Goal: Task Accomplishment & Management: Use online tool/utility

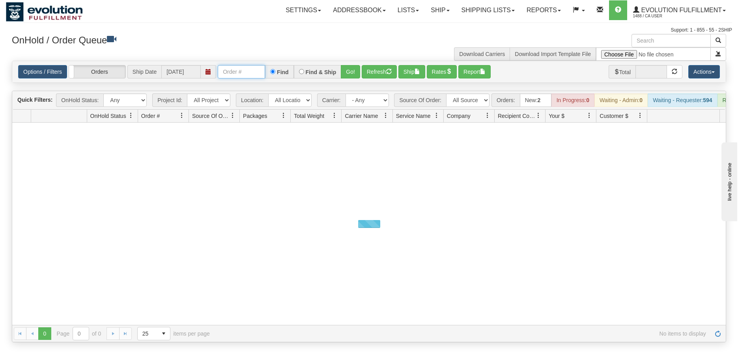
click at [243, 72] on input "text" at bounding box center [241, 71] width 47 height 13
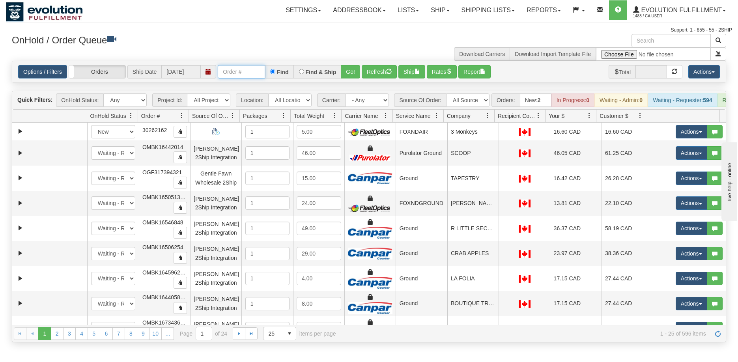
click at [244, 67] on input "text" at bounding box center [241, 71] width 47 height 13
type input "OTOFW46922-1"
click at [356, 71] on button "Go!" at bounding box center [350, 71] width 19 height 13
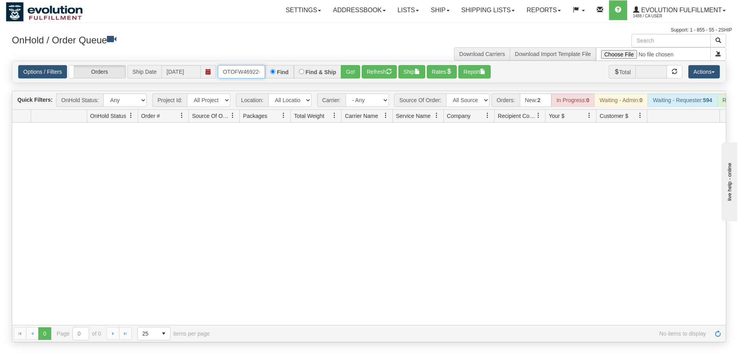
scroll to position [0, 4]
drag, startPoint x: 219, startPoint y: 71, endPoint x: 263, endPoint y: 74, distance: 43.5
click at [263, 74] on input "OTOFW46922-1" at bounding box center [241, 71] width 47 height 13
click at [259, 74] on input "OTOFW46922-1" at bounding box center [241, 71] width 47 height 13
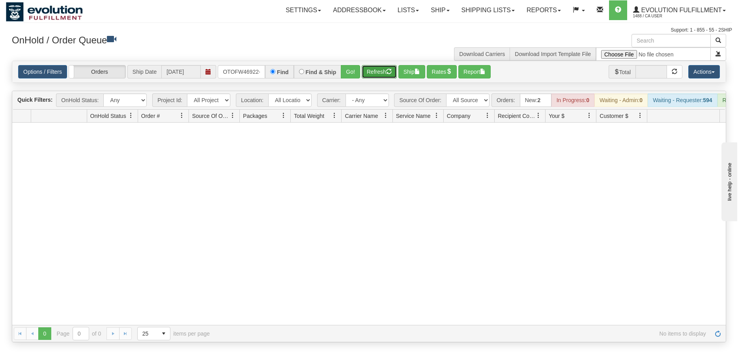
click at [373, 72] on button "Refresh" at bounding box center [379, 71] width 35 height 13
drag, startPoint x: 221, startPoint y: 71, endPoint x: 263, endPoint y: 72, distance: 42.6
click at [263, 72] on input "OTOFW46922-1" at bounding box center [241, 71] width 47 height 13
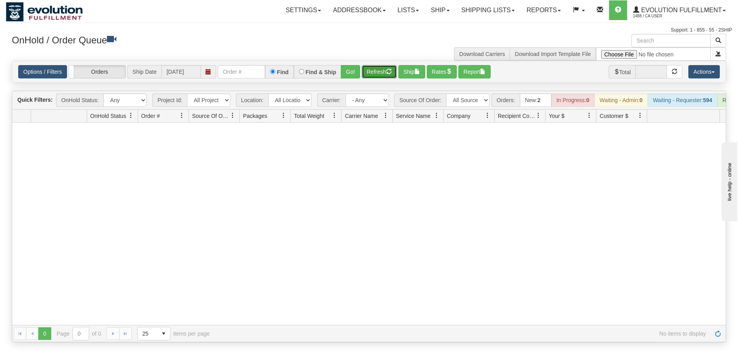
click at [365, 78] on button "Refresh" at bounding box center [379, 71] width 35 height 13
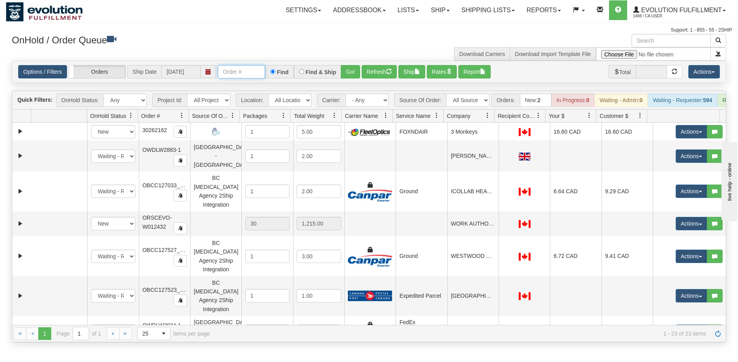
click at [252, 70] on input "text" at bounding box center [241, 71] width 47 height 13
type input "OTOFW46922-1"
click at [344, 71] on button "Go!" at bounding box center [350, 71] width 19 height 13
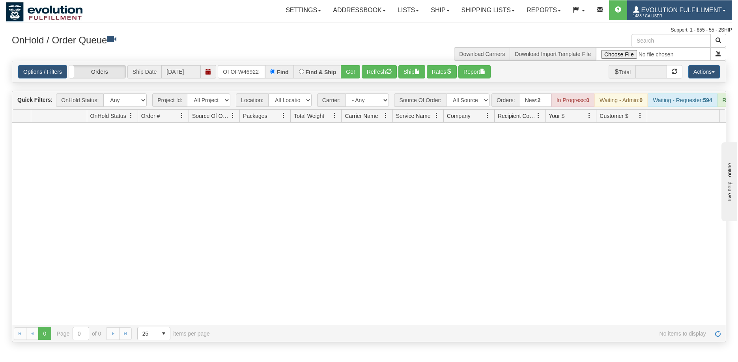
click at [706, 9] on span "Evolution Fulfillment" at bounding box center [680, 10] width 82 height 7
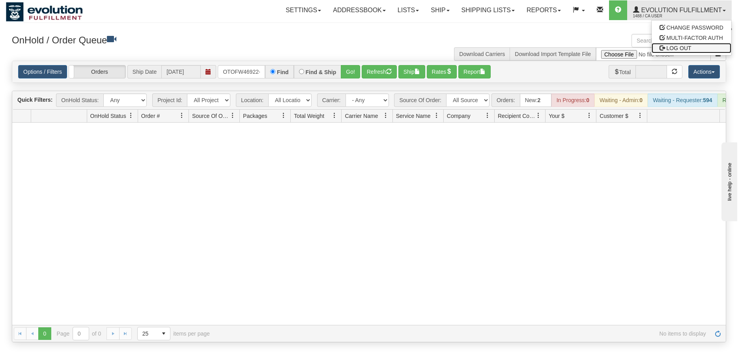
click at [681, 47] on span "LOG OUT" at bounding box center [678, 48] width 25 height 6
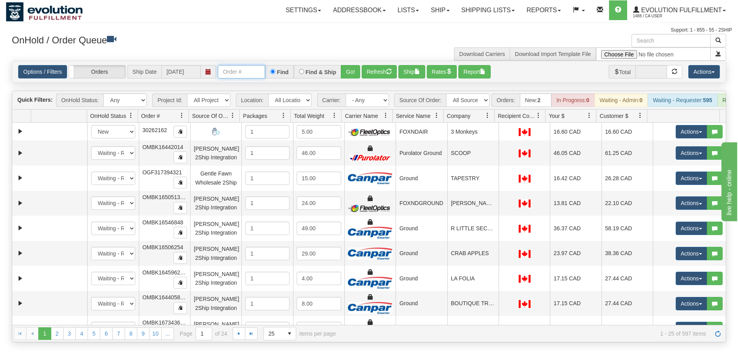
click at [247, 69] on input "text" at bounding box center [241, 71] width 47 height 13
click at [347, 72] on button "Go!" at bounding box center [350, 71] width 19 height 13
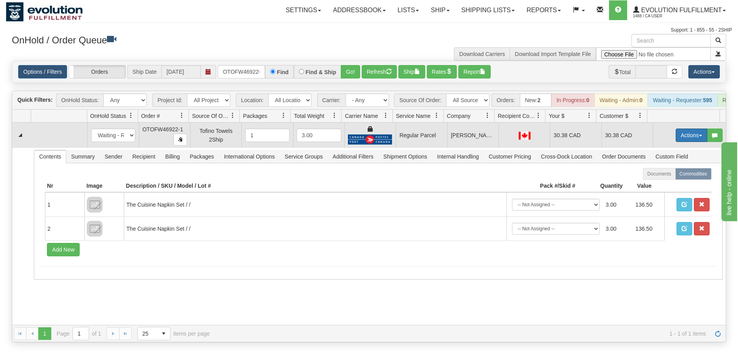
click at [684, 139] on button "Actions" at bounding box center [691, 135] width 32 height 13
click at [663, 174] on span "Rate All Services" at bounding box center [674, 171] width 47 height 6
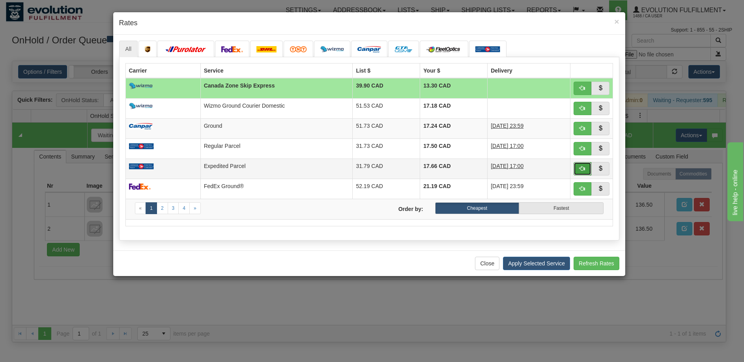
click at [582, 167] on span "button" at bounding box center [582, 169] width 6 height 6
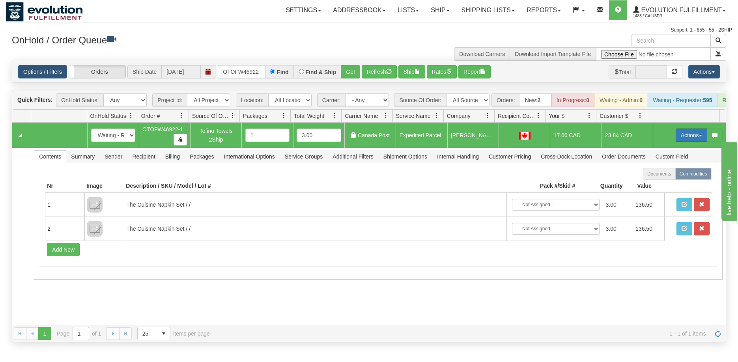
click at [679, 142] on button "Actions" at bounding box center [691, 135] width 32 height 13
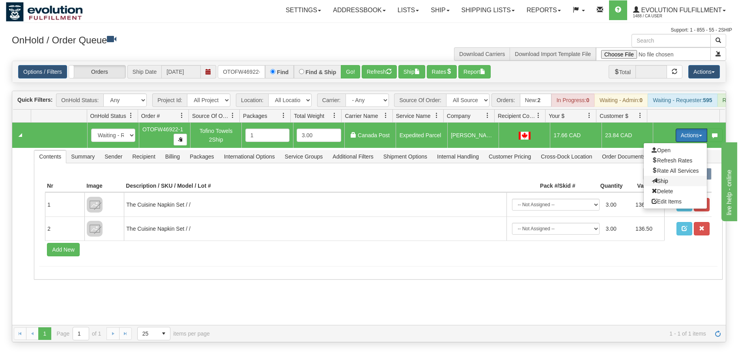
click at [651, 184] on span "Ship" at bounding box center [659, 181] width 17 height 6
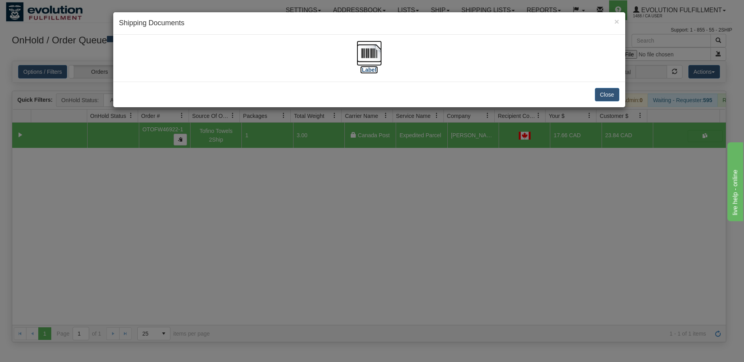
click at [376, 56] on img at bounding box center [368, 53] width 25 height 25
click at [449, 222] on div "× Shipping Documents [Label] Close" at bounding box center [372, 181] width 744 height 362
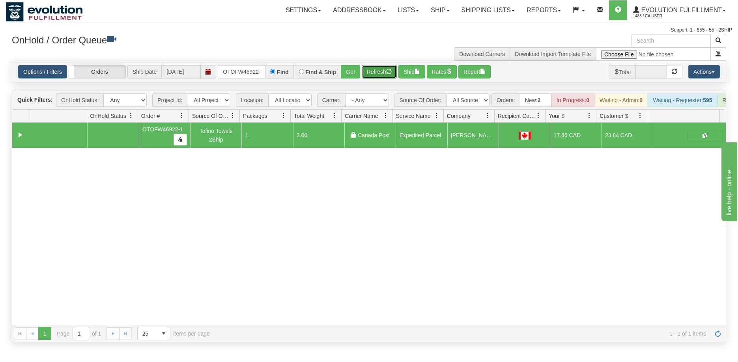
click at [384, 76] on button "Refresh" at bounding box center [379, 71] width 35 height 13
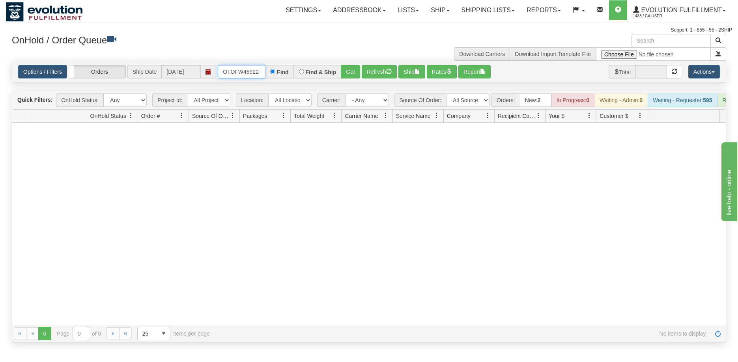
scroll to position [0, 4]
drag, startPoint x: 223, startPoint y: 72, endPoint x: 324, endPoint y: 72, distance: 101.7
click at [324, 72] on div "OTOFW46922-1 Find Find & Ship Go!" at bounding box center [289, 71] width 142 height 13
click at [345, 73] on button "Go!" at bounding box center [350, 71] width 19 height 13
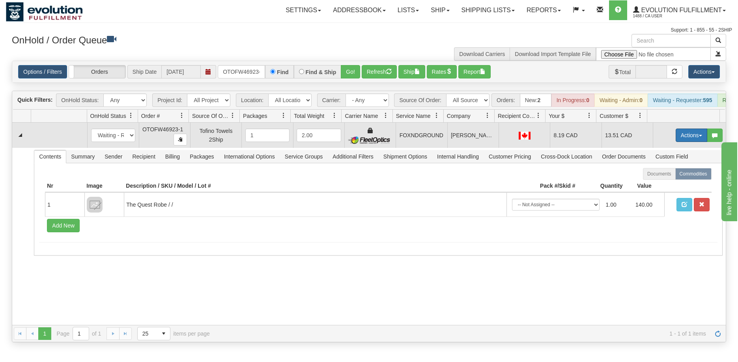
click at [680, 139] on button "Actions" at bounding box center [691, 135] width 32 height 13
click at [658, 184] on span "Ship" at bounding box center [659, 181] width 17 height 6
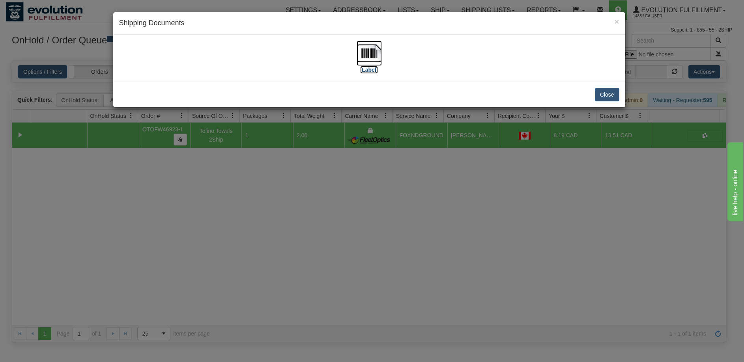
click at [366, 53] on img at bounding box center [368, 53] width 25 height 25
click at [348, 205] on div "× Shipping Documents [Label] Close" at bounding box center [372, 181] width 744 height 362
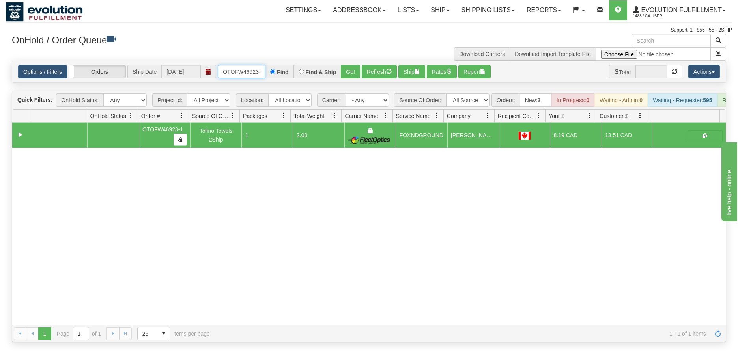
scroll to position [0, 4]
drag, startPoint x: 220, startPoint y: 67, endPoint x: 280, endPoint y: 68, distance: 59.5
click at [280, 68] on div "OTOFW46923-1 Find Find & Ship Go!" at bounding box center [289, 71] width 142 height 13
click at [345, 71] on button "Go!" at bounding box center [350, 71] width 19 height 13
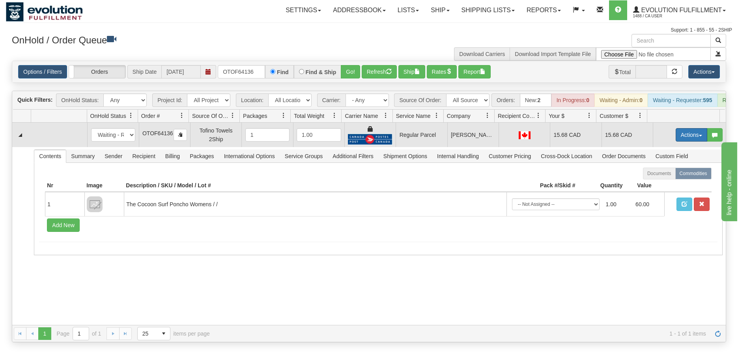
click at [685, 141] on button "Actions" at bounding box center [691, 134] width 32 height 13
click at [665, 173] on span "Rate All Services" at bounding box center [674, 170] width 47 height 6
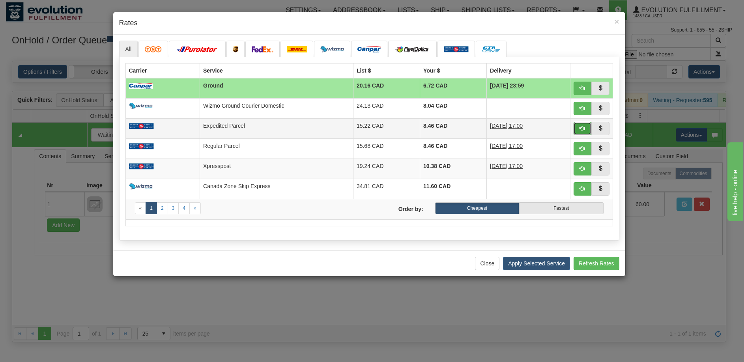
click at [582, 127] on span "button" at bounding box center [582, 128] width 6 height 6
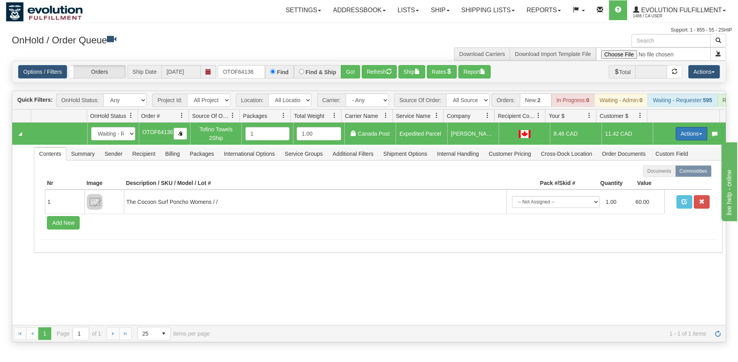
click at [686, 140] on button "Actions" at bounding box center [691, 133] width 32 height 13
click at [664, 185] on link "Ship" at bounding box center [674, 179] width 63 height 10
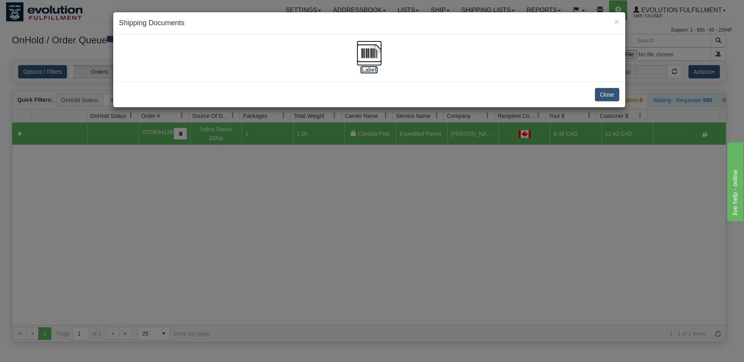
click at [366, 59] on img at bounding box center [368, 53] width 25 height 25
click at [445, 276] on div "× Shipping Documents [Label] Close" at bounding box center [372, 181] width 744 height 362
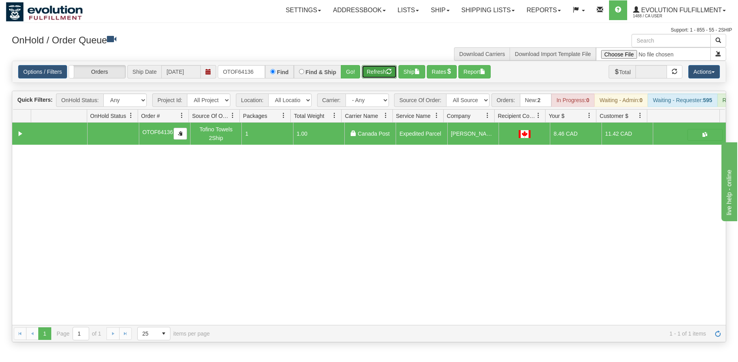
click at [382, 75] on button "Refresh" at bounding box center [379, 71] width 35 height 13
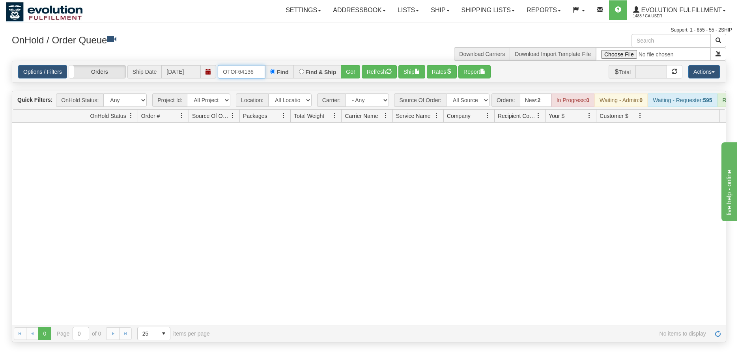
drag, startPoint x: 222, startPoint y: 71, endPoint x: 285, endPoint y: 71, distance: 63.1
click at [285, 71] on div "OTOF64136 Find Find & Ship Go!" at bounding box center [289, 71] width 142 height 13
click at [350, 70] on button "Go!" at bounding box center [350, 71] width 19 height 13
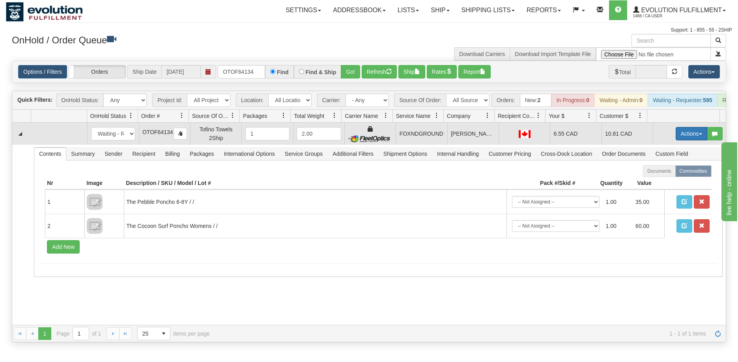
click at [684, 140] on button "Actions" at bounding box center [691, 133] width 32 height 13
click at [657, 183] on span "Ship" at bounding box center [659, 179] width 17 height 6
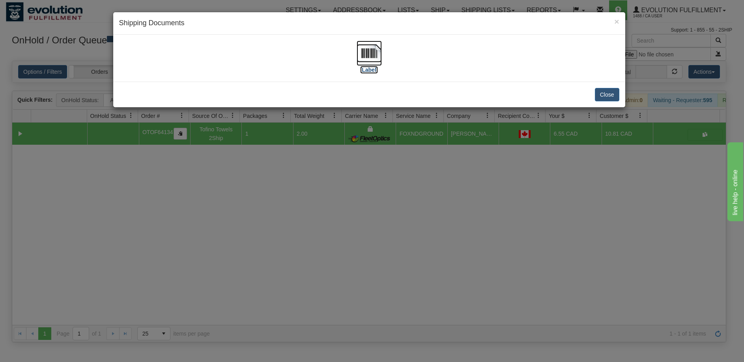
click at [363, 55] on img at bounding box center [368, 53] width 25 height 25
click at [363, 255] on div "× Shipping Documents [Label] Close" at bounding box center [372, 181] width 744 height 362
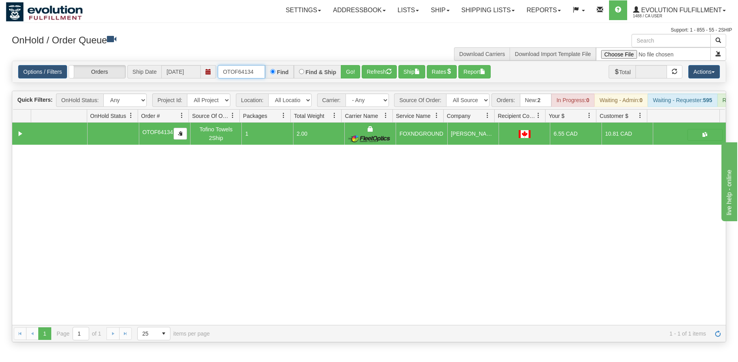
drag, startPoint x: 258, startPoint y: 70, endPoint x: 201, endPoint y: 66, distance: 56.9
click at [201, 68] on div "Options / Filters Group Shipments Orders Ship Date 09/10/2025 OTOF64134 Find Fi…" at bounding box center [368, 71] width 701 height 13
click at [369, 73] on button "Refresh" at bounding box center [379, 71] width 35 height 13
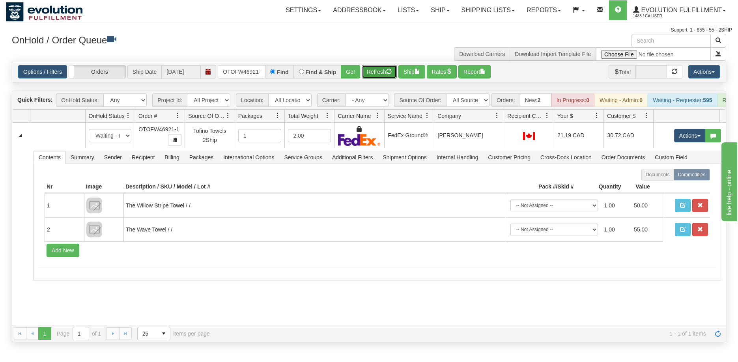
drag, startPoint x: 493, startPoint y: 122, endPoint x: 498, endPoint y: 121, distance: 4.7
click at [498, 121] on div "Id Location Request Id Reply Id OnHold Status Order # Source Of Order Packages …" at bounding box center [365, 116] width 707 height 13
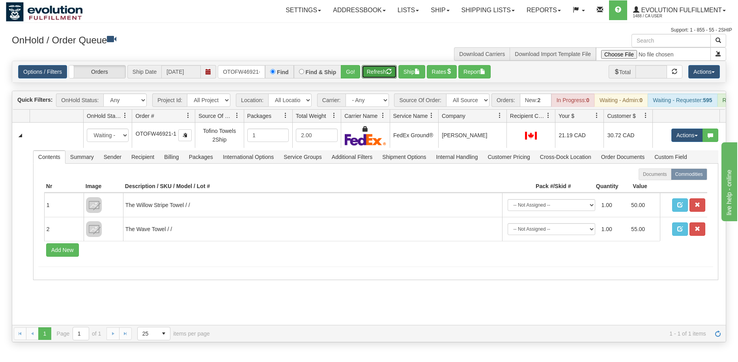
click at [186, 119] on div "Id Location Request Id Reply Id OnHold Status Order # Source Of Order Packages …" at bounding box center [365, 116] width 707 height 13
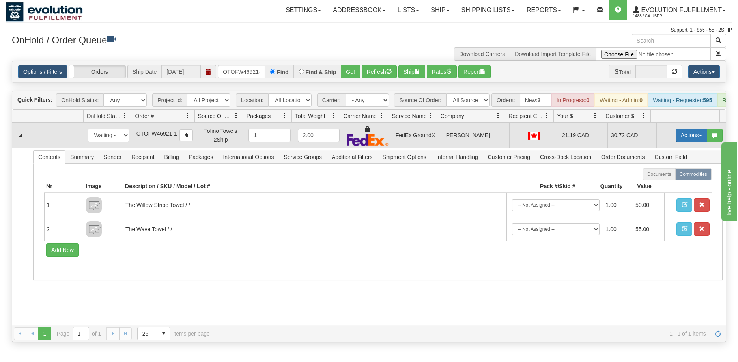
click at [681, 138] on button "Actions" at bounding box center [691, 135] width 32 height 13
click at [659, 184] on span "Ship" at bounding box center [659, 181] width 17 height 6
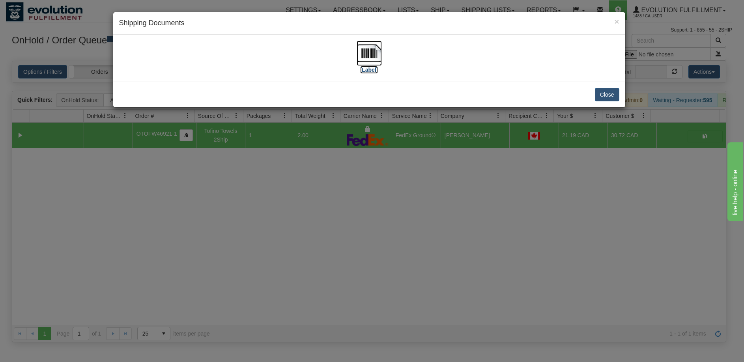
click at [372, 58] on img at bounding box center [368, 53] width 25 height 25
click at [395, 220] on div "× Shipping Documents [Label] Close" at bounding box center [372, 181] width 744 height 362
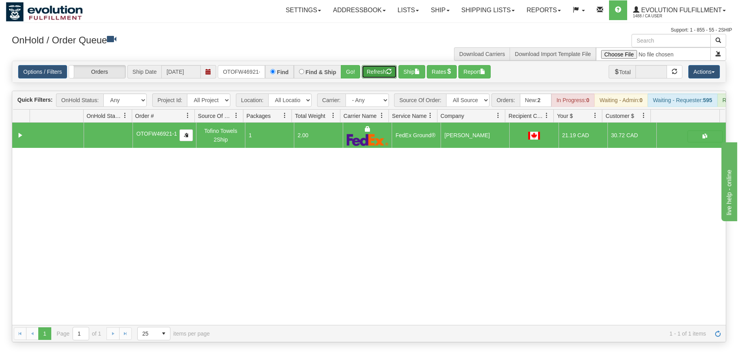
click at [375, 74] on button "Refresh" at bounding box center [379, 71] width 35 height 13
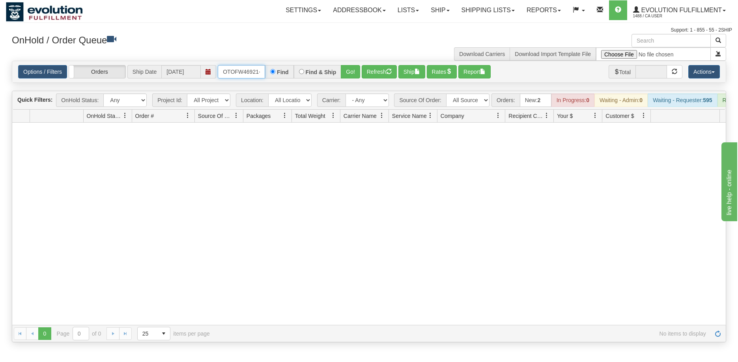
scroll to position [0, 4]
drag, startPoint x: 222, startPoint y: 72, endPoint x: 290, endPoint y: 73, distance: 67.4
click at [290, 73] on div "OTOFW46921-1 Find Find & Ship Go!" at bounding box center [289, 71] width 142 height 13
type input "OTOF64124"
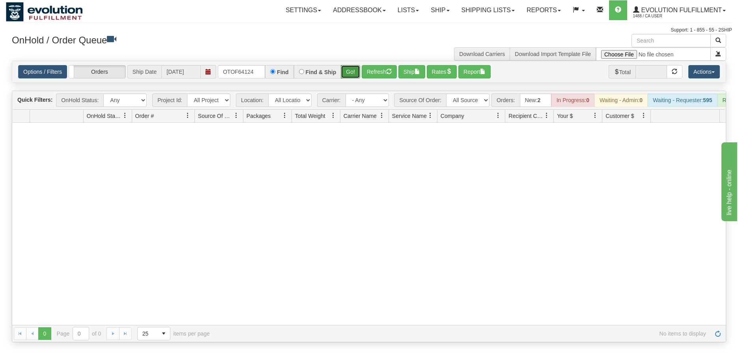
click at [351, 73] on button "Go!" at bounding box center [350, 71] width 19 height 13
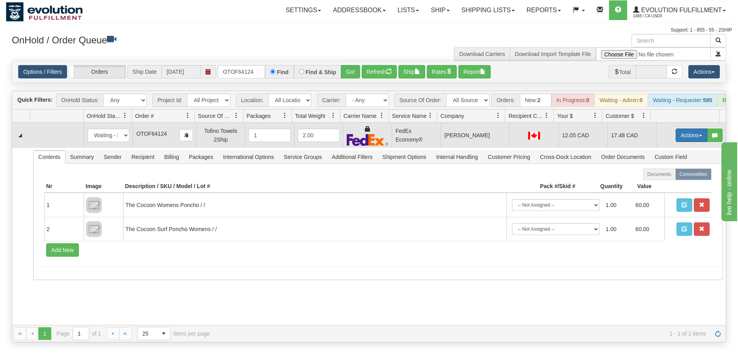
click at [691, 139] on button "Actions" at bounding box center [691, 135] width 32 height 13
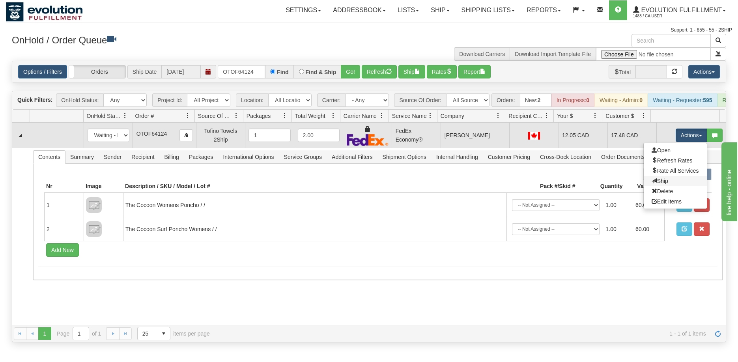
click at [662, 186] on link "Ship" at bounding box center [674, 181] width 63 height 10
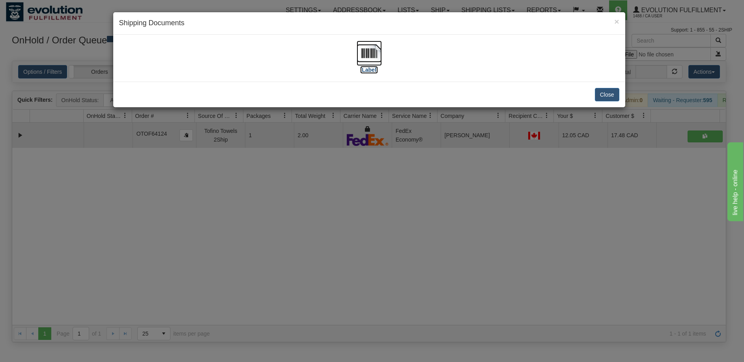
click at [376, 50] on img at bounding box center [368, 53] width 25 height 25
click at [383, 259] on div "× Shipping Documents [Label] Close" at bounding box center [372, 181] width 744 height 362
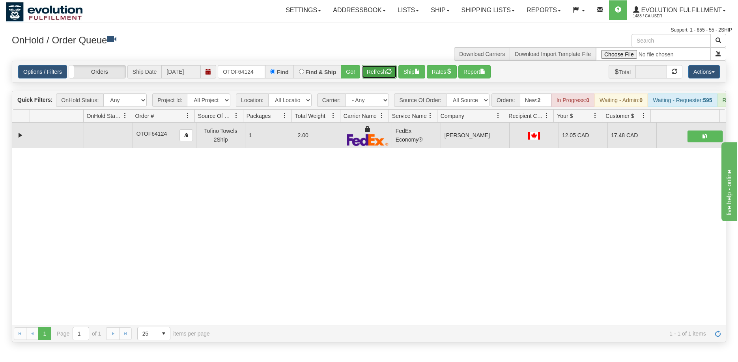
click at [383, 74] on button "Refresh" at bounding box center [379, 71] width 35 height 13
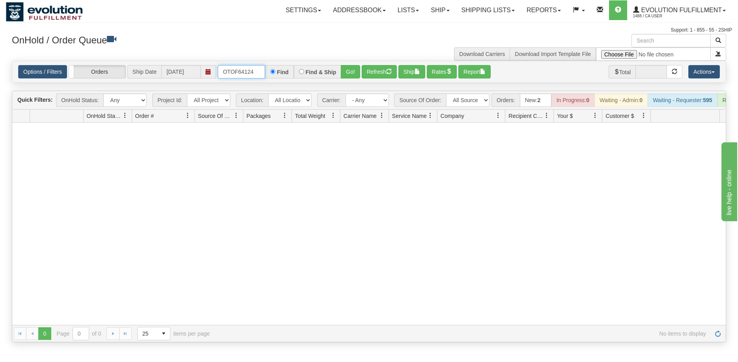
drag, startPoint x: 224, startPoint y: 69, endPoint x: 265, endPoint y: 71, distance: 41.4
click at [265, 71] on div "OTOF64124 Find Find & Ship Go!" at bounding box center [289, 71] width 142 height 13
click at [254, 73] on input "text" at bounding box center [241, 71] width 47 height 13
drag, startPoint x: 248, startPoint y: 72, endPoint x: 203, endPoint y: 66, distance: 45.3
click at [203, 66] on div "Options / Filters Group Shipments Orders Ship Date 09/10/2025 OTOF64130 Find Fi…" at bounding box center [368, 71] width 701 height 13
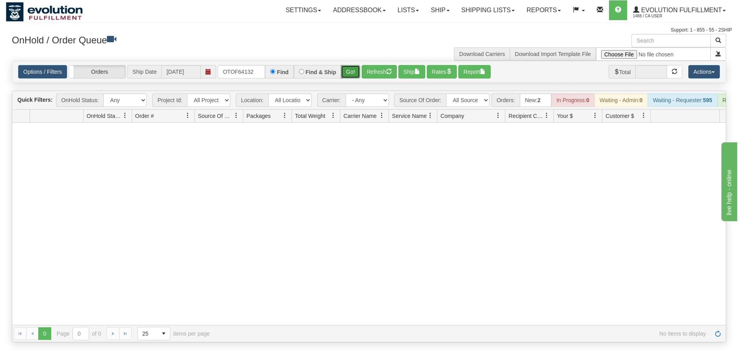
click at [351, 76] on button "Go!" at bounding box center [350, 71] width 19 height 13
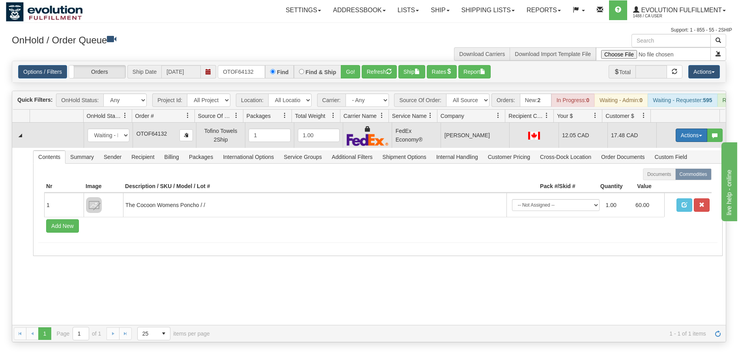
click at [686, 142] on button "Actions" at bounding box center [691, 135] width 32 height 13
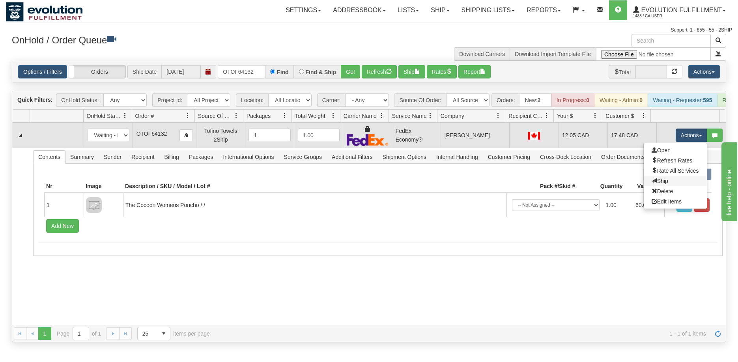
click at [663, 186] on link "Ship" at bounding box center [674, 181] width 63 height 10
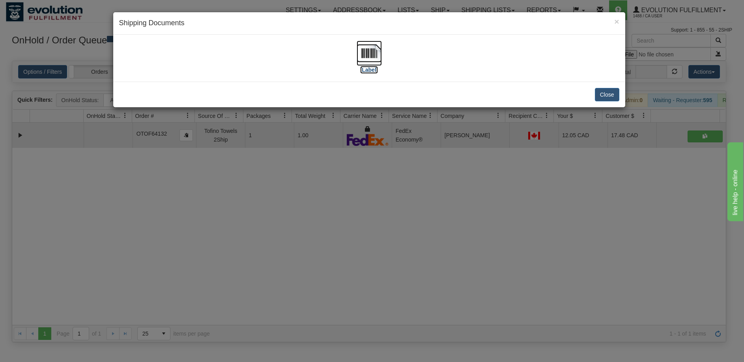
click at [379, 56] on img at bounding box center [368, 53] width 25 height 25
click at [361, 221] on div "× Shipping Documents [Label] Close" at bounding box center [372, 181] width 744 height 362
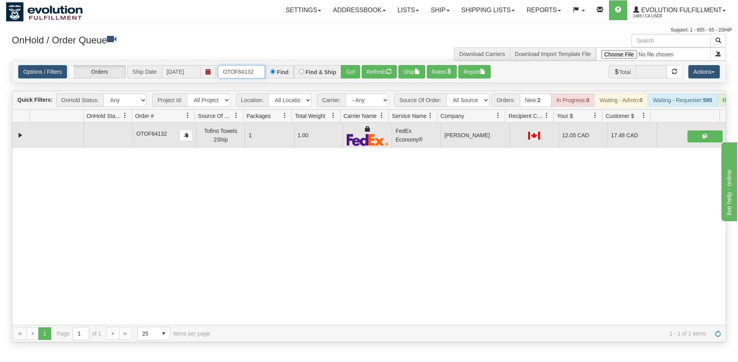
drag, startPoint x: 255, startPoint y: 72, endPoint x: 202, endPoint y: 64, distance: 53.8
click at [202, 64] on div "Options / Filters Group Shipments Orders Ship Date 09/10/2025 OTOF64132 Find Fi…" at bounding box center [368, 71] width 713 height 21
click at [347, 68] on button "Go!" at bounding box center [350, 71] width 19 height 13
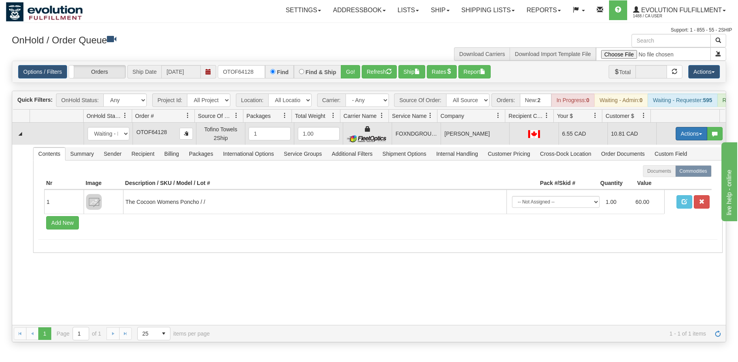
click at [678, 140] on button "Actions" at bounding box center [691, 133] width 32 height 13
click at [664, 185] on link "Ship" at bounding box center [674, 179] width 63 height 10
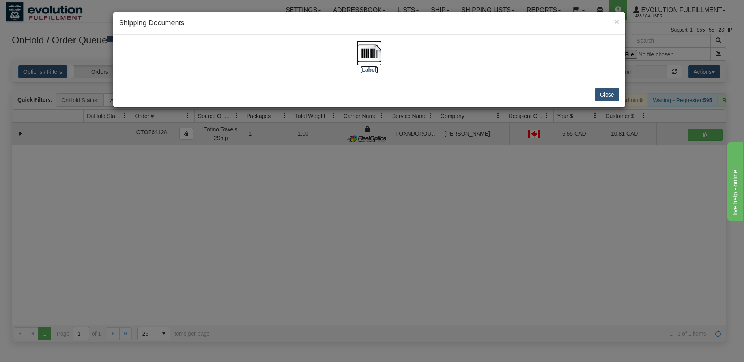
click at [363, 60] on img at bounding box center [368, 53] width 25 height 25
click at [333, 208] on div "× Shipping Documents [Label] Close" at bounding box center [372, 181] width 744 height 362
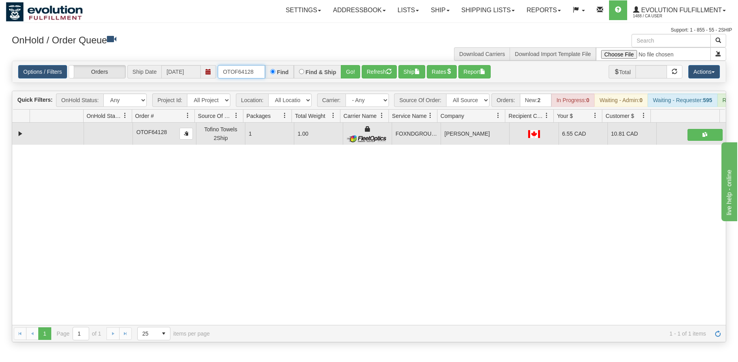
drag, startPoint x: 255, startPoint y: 72, endPoint x: 199, endPoint y: 69, distance: 56.1
click at [199, 69] on div "Options / Filters Group Shipments Orders Ship Date 09/10/2025 OTOF64128 Find Fi…" at bounding box center [368, 71] width 701 height 13
click at [346, 75] on button "Go!" at bounding box center [350, 71] width 19 height 13
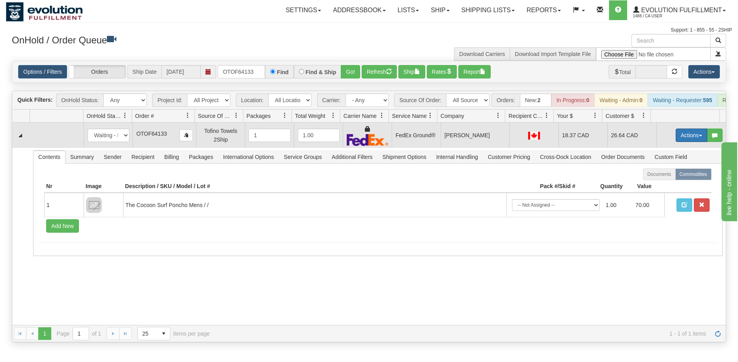
click at [679, 142] on button "Actions" at bounding box center [691, 135] width 32 height 13
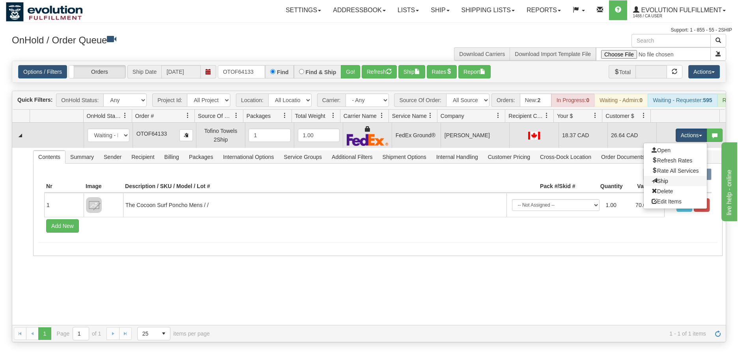
click at [666, 186] on link "Ship" at bounding box center [674, 181] width 63 height 10
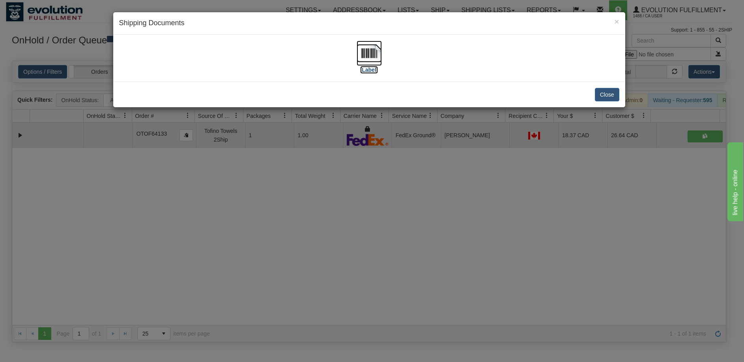
click at [365, 59] on img at bounding box center [368, 53] width 25 height 25
click at [343, 207] on div "× Shipping Documents [Label] Close" at bounding box center [372, 181] width 744 height 362
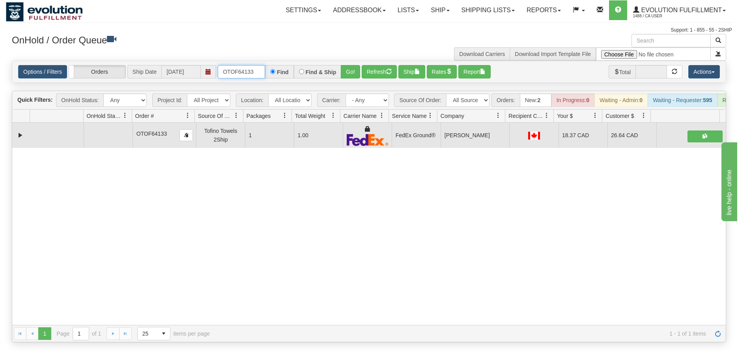
drag, startPoint x: 255, startPoint y: 72, endPoint x: 215, endPoint y: 70, distance: 39.9
click at [216, 73] on div "Options / Filters Group Shipments Orders Ship Date 09/10/2025 OTOF64133 Find Fi…" at bounding box center [368, 71] width 701 height 13
click at [350, 71] on button "Go!" at bounding box center [350, 71] width 19 height 13
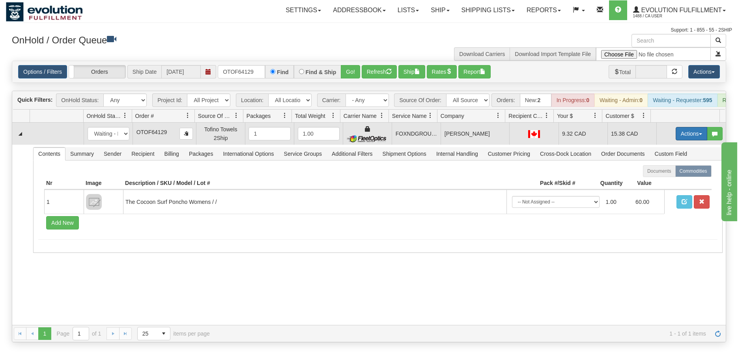
click at [699, 135] on span "button" at bounding box center [700, 134] width 3 height 2
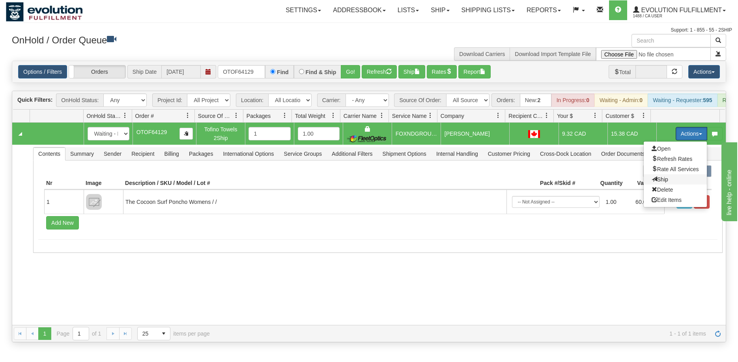
click at [656, 183] on span "Ship" at bounding box center [659, 179] width 17 height 6
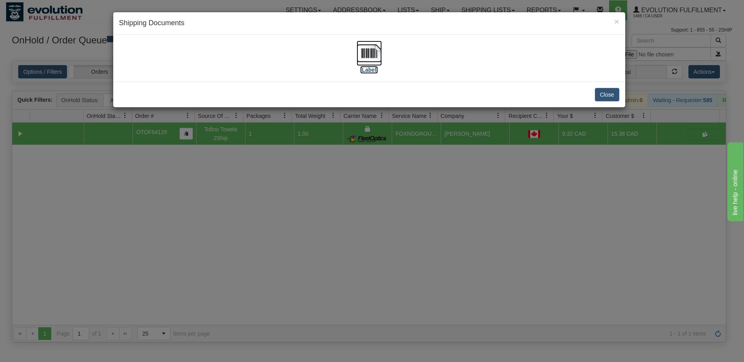
click at [366, 51] on img at bounding box center [368, 53] width 25 height 25
click at [427, 233] on div "× Shipping Documents [Label] Close" at bounding box center [372, 181] width 744 height 362
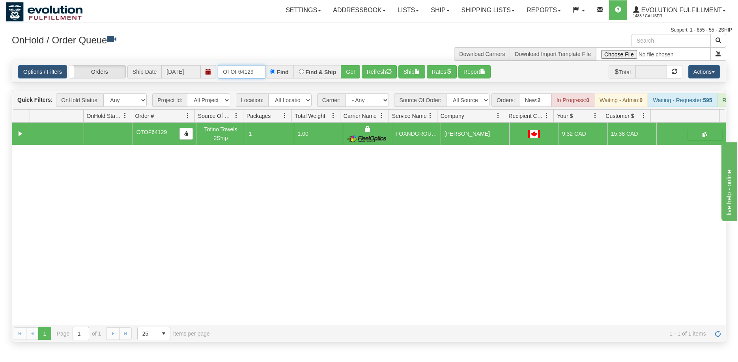
drag, startPoint x: 260, startPoint y: 75, endPoint x: 158, endPoint y: 57, distance: 103.3
click at [159, 59] on div "× Get OnHold Shipments fields - load dt: 358 Get OnHold Shipments fields - tran…" at bounding box center [369, 188] width 726 height 308
click at [349, 75] on button "Go!" at bounding box center [350, 71] width 19 height 13
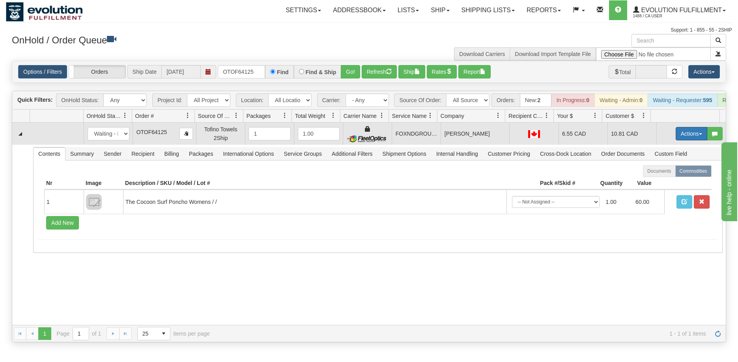
click at [678, 138] on button "Actions" at bounding box center [691, 133] width 32 height 13
click at [651, 183] on span "Ship" at bounding box center [659, 179] width 17 height 6
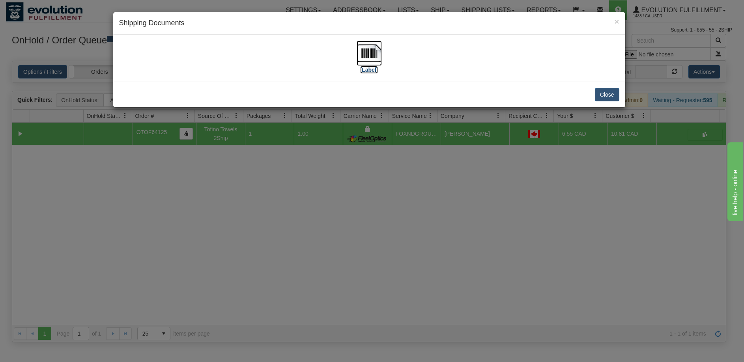
click at [381, 56] on img at bounding box center [368, 53] width 25 height 25
click at [491, 278] on div "× Shipping Documents [Label] Close" at bounding box center [372, 181] width 744 height 362
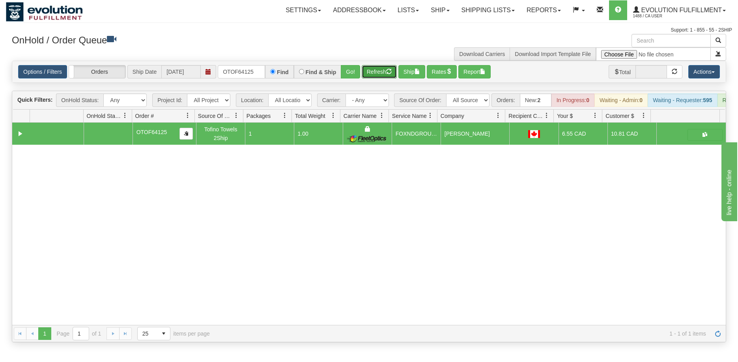
click at [387, 70] on button "Refresh" at bounding box center [379, 71] width 35 height 13
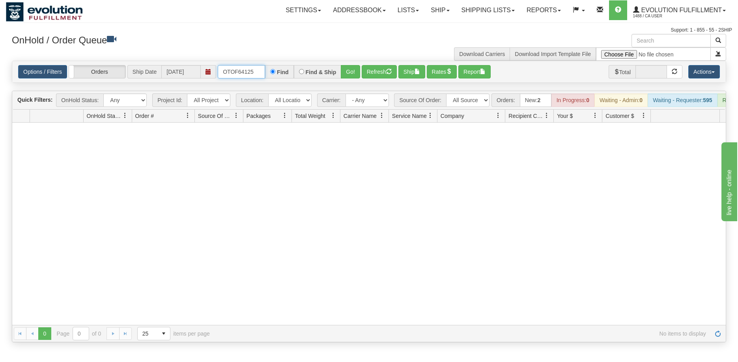
drag, startPoint x: 251, startPoint y: 72, endPoint x: 195, endPoint y: 72, distance: 56.4
click at [195, 72] on div "Options / Filters Group Shipments Orders Ship Date 09/10/2025 OTOF64125 Find Fi…" at bounding box center [368, 71] width 701 height 13
click at [353, 73] on button "Go!" at bounding box center [350, 71] width 19 height 13
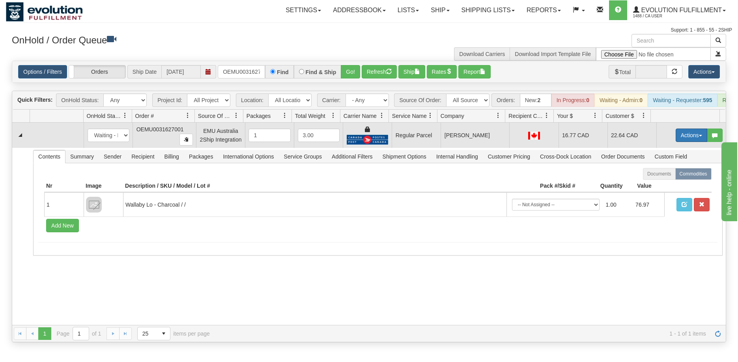
click at [685, 142] on button "Actions" at bounding box center [691, 135] width 32 height 13
click at [673, 174] on span "Rate All Services" at bounding box center [674, 171] width 47 height 6
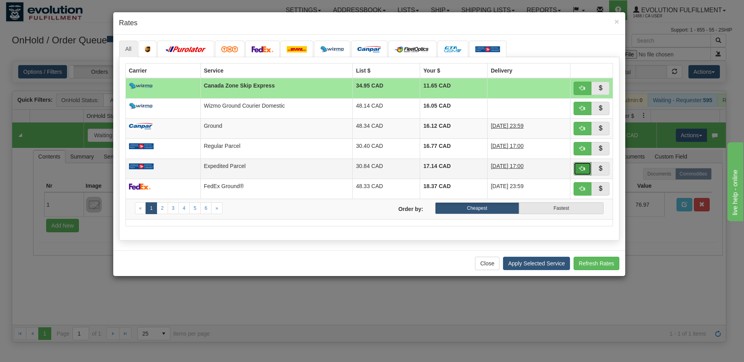
click at [581, 167] on span "button" at bounding box center [582, 169] width 6 height 6
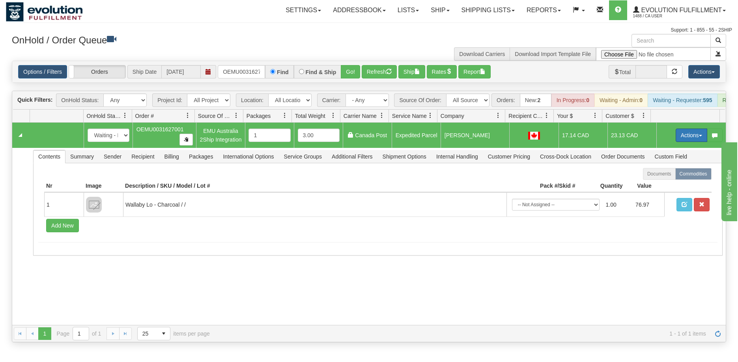
click at [681, 142] on button "Actions" at bounding box center [691, 135] width 32 height 13
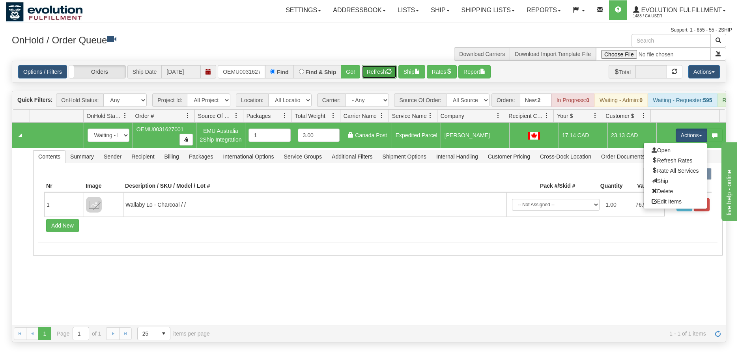
click at [376, 73] on button "Refresh" at bounding box center [379, 71] width 35 height 13
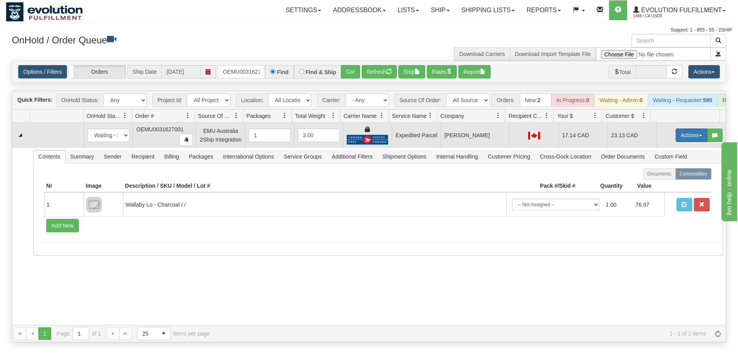
click at [683, 142] on button "Actions" at bounding box center [691, 135] width 32 height 13
click at [656, 184] on span "Ship" at bounding box center [659, 181] width 17 height 6
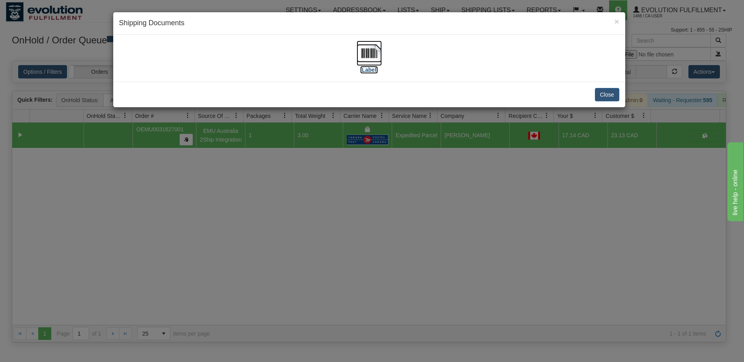
click at [362, 53] on img at bounding box center [368, 53] width 25 height 25
click at [382, 277] on div "× Shipping Documents [Label] Close" at bounding box center [372, 181] width 744 height 362
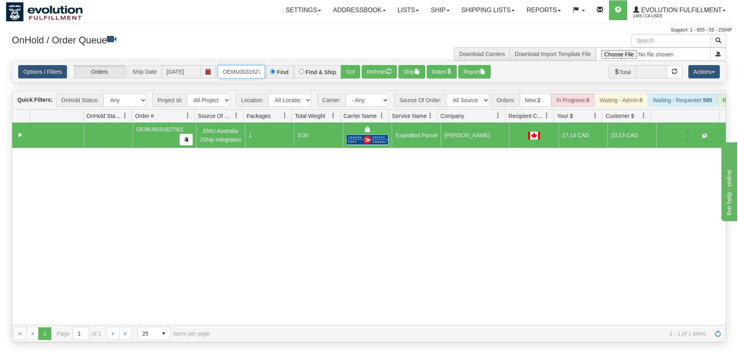
scroll to position [0, 10]
drag, startPoint x: 221, startPoint y: 69, endPoint x: 289, endPoint y: 72, distance: 68.7
click at [289, 72] on div "OEMU0031627001 Find Find & Ship Go!" at bounding box center [289, 71] width 142 height 13
click at [348, 73] on button "Go!" at bounding box center [350, 71] width 19 height 13
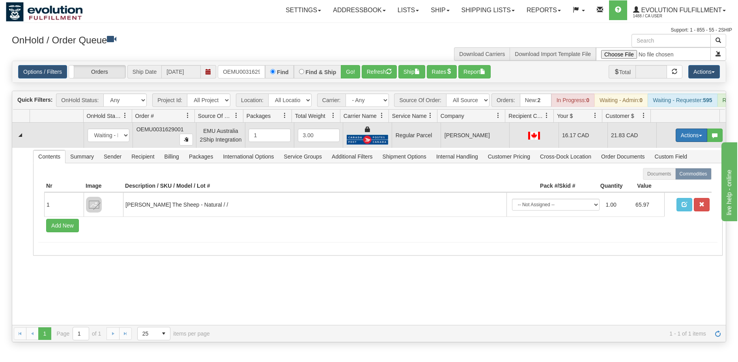
click at [686, 142] on button "Actions" at bounding box center [691, 135] width 32 height 13
click at [673, 174] on span "Rate All Services" at bounding box center [674, 171] width 47 height 6
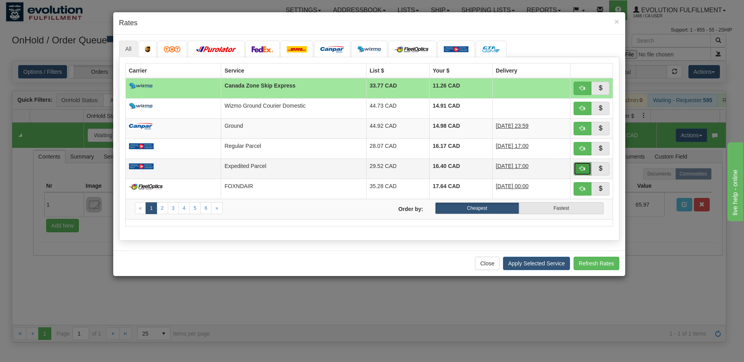
click at [580, 171] on span "button" at bounding box center [582, 169] width 6 height 6
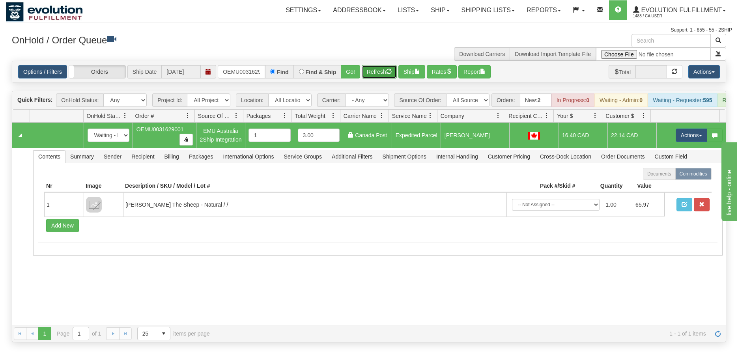
click at [372, 69] on button "Refresh" at bounding box center [379, 71] width 35 height 13
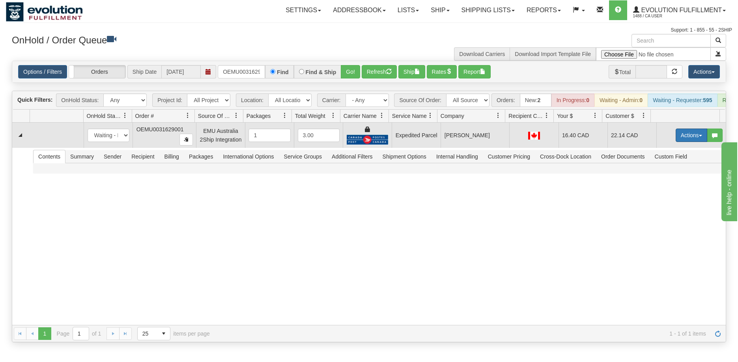
click at [682, 142] on button "Actions" at bounding box center [691, 135] width 32 height 13
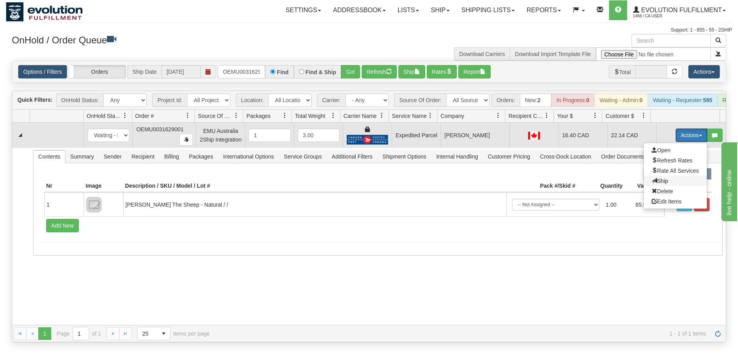
click at [660, 184] on span "Ship" at bounding box center [659, 181] width 17 height 6
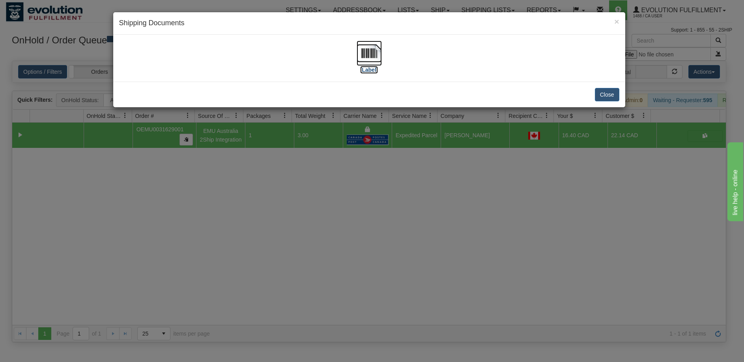
click at [371, 58] on img at bounding box center [368, 53] width 25 height 25
click at [334, 228] on div "× Shipping Documents [Label] Close" at bounding box center [372, 181] width 744 height 362
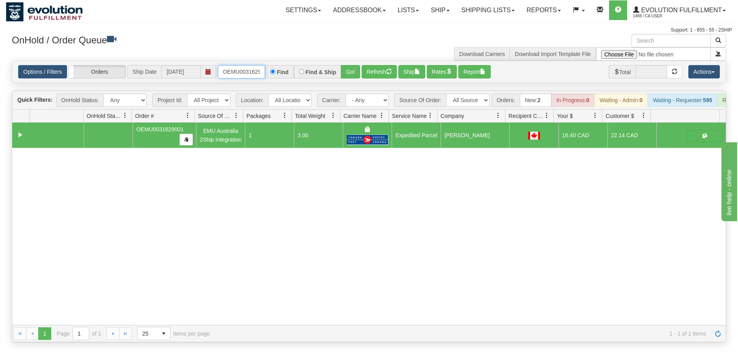
scroll to position [0, 10]
drag, startPoint x: 224, startPoint y: 71, endPoint x: 317, endPoint y: 70, distance: 93.0
click at [317, 70] on div "OEMU0031629001 Find Find & Ship Go!" at bounding box center [289, 71] width 142 height 13
click at [348, 77] on button "Go!" at bounding box center [350, 71] width 19 height 13
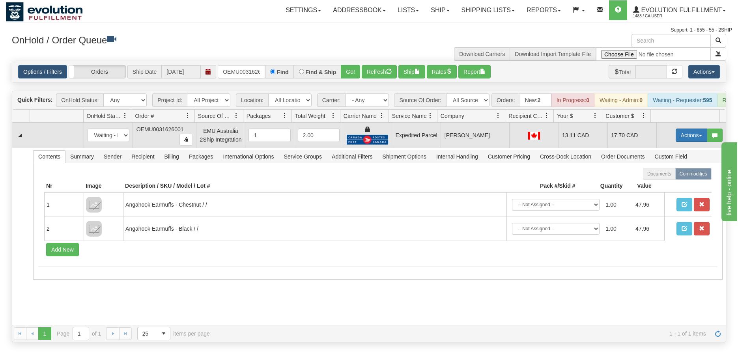
click at [681, 142] on button "Actions" at bounding box center [691, 135] width 32 height 13
click at [654, 184] on span "Ship" at bounding box center [659, 181] width 17 height 6
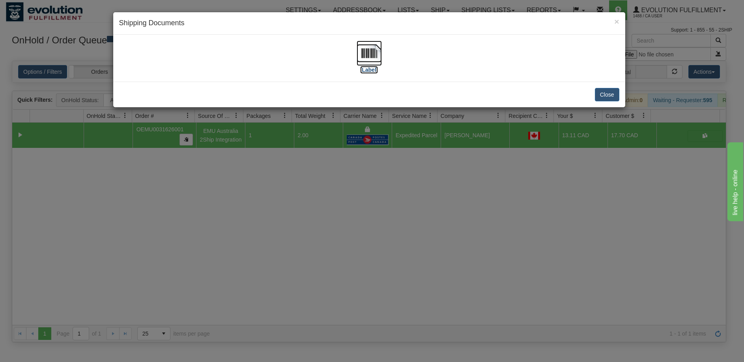
click at [369, 56] on img at bounding box center [368, 53] width 25 height 25
click at [368, 259] on div "× Shipping Documents [Label] Close" at bounding box center [372, 181] width 744 height 362
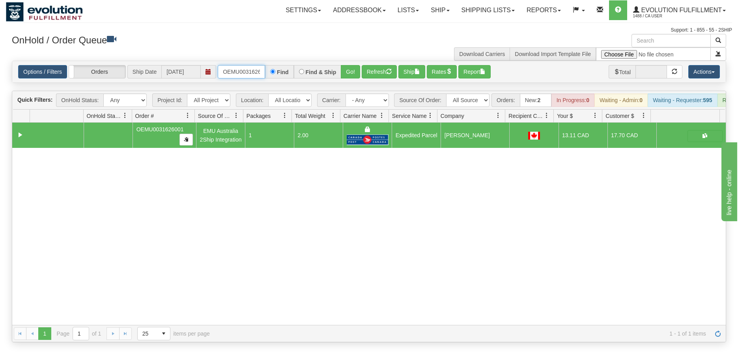
scroll to position [0, 10]
drag, startPoint x: 223, startPoint y: 72, endPoint x: 317, endPoint y: 71, distance: 93.8
click at [317, 71] on div "OEMU0031626001 Find Find & Ship Go!" at bounding box center [289, 71] width 142 height 13
type input "OEMU0031625001"
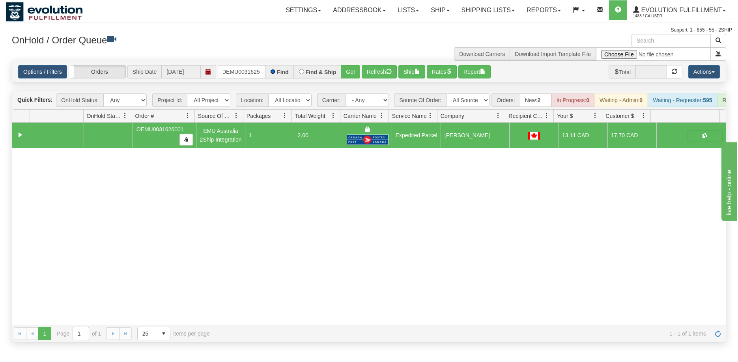
scroll to position [0, 0]
click at [347, 71] on button "Go!" at bounding box center [350, 71] width 19 height 13
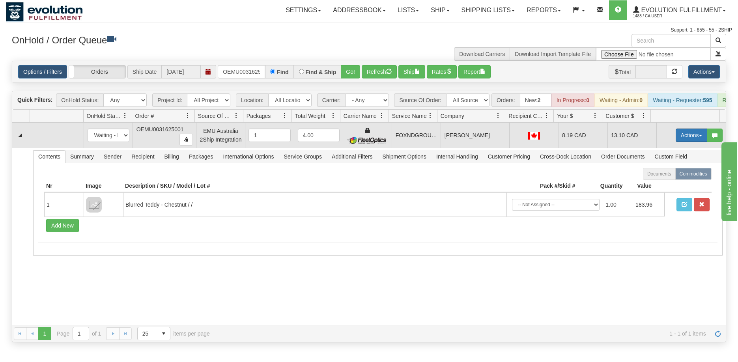
click at [687, 142] on button "Actions" at bounding box center [691, 135] width 32 height 13
click at [656, 184] on span "Ship" at bounding box center [659, 181] width 17 height 6
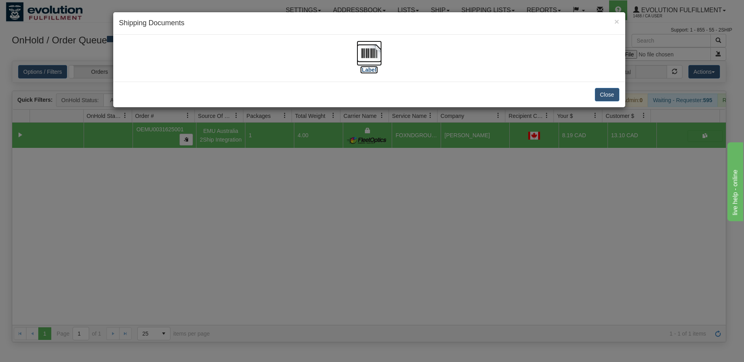
click at [367, 58] on img at bounding box center [368, 53] width 25 height 25
click at [388, 249] on div "× Shipping Documents [Label] Close" at bounding box center [372, 181] width 744 height 362
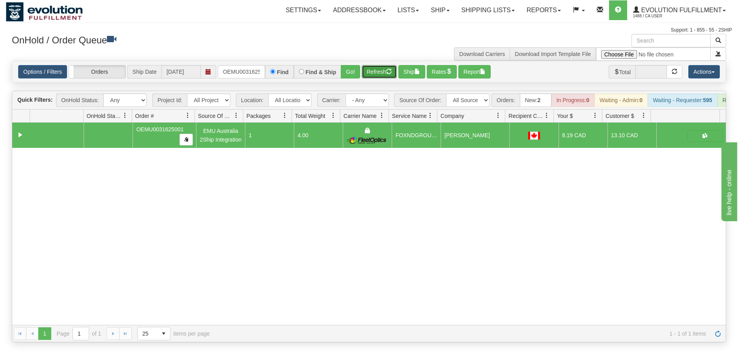
click at [386, 69] on button "Refresh" at bounding box center [379, 71] width 35 height 13
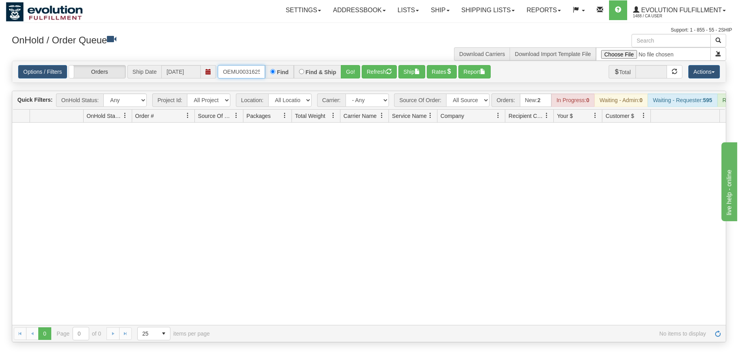
scroll to position [0, 10]
drag, startPoint x: 222, startPoint y: 73, endPoint x: 328, endPoint y: 76, distance: 105.7
click at [327, 76] on div "OEMU0031625001 Find Find & Ship Go!" at bounding box center [289, 71] width 142 height 13
type input "OEMU0030322002"
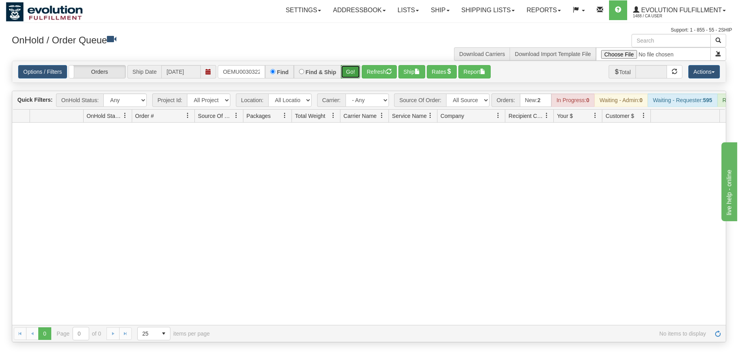
click at [347, 69] on button "Go!" at bounding box center [350, 71] width 19 height 13
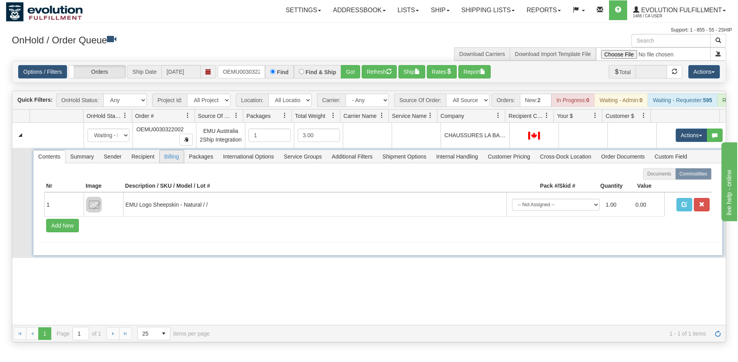
click at [171, 163] on span "Billing" at bounding box center [172, 156] width 24 height 13
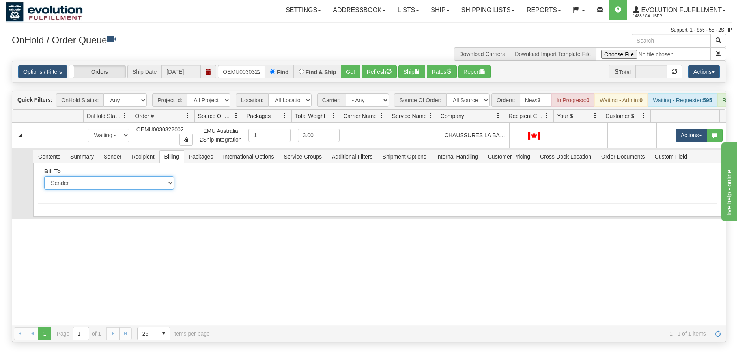
click at [155, 190] on select "Sender Recipient Third Party Collect" at bounding box center [109, 182] width 130 height 13
select select "2"
click at [44, 188] on select "Sender Recipient Third Party Collect" at bounding box center [109, 182] width 130 height 13
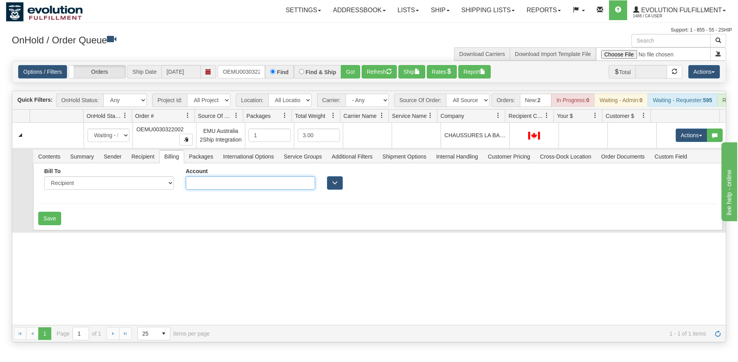
click at [207, 190] on input "Account" at bounding box center [251, 182] width 130 height 13
type input "0482206"
click at [52, 225] on button "Save" at bounding box center [49, 218] width 23 height 13
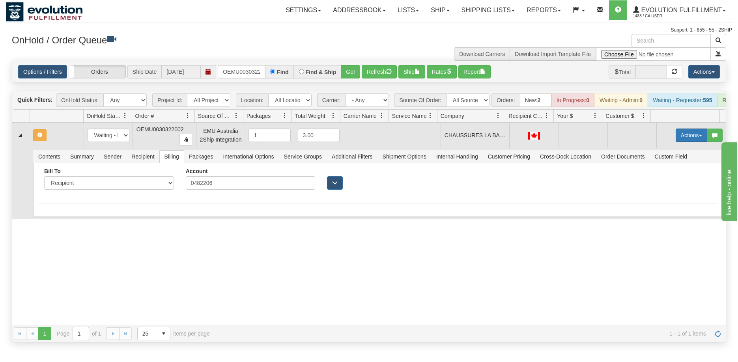
click at [679, 142] on button "Actions" at bounding box center [691, 135] width 32 height 13
click at [673, 174] on span "Rate All Services" at bounding box center [674, 171] width 47 height 6
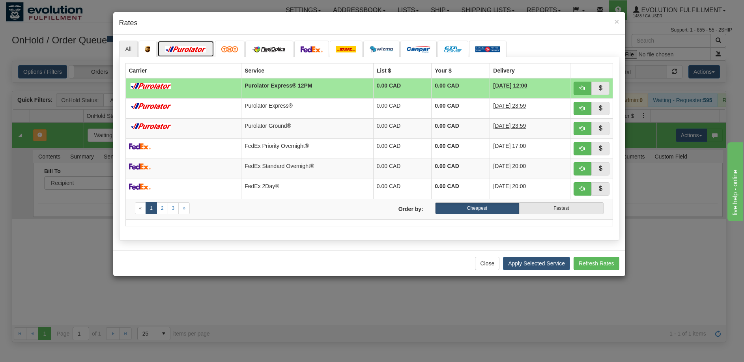
click at [196, 50] on img at bounding box center [186, 49] width 44 height 6
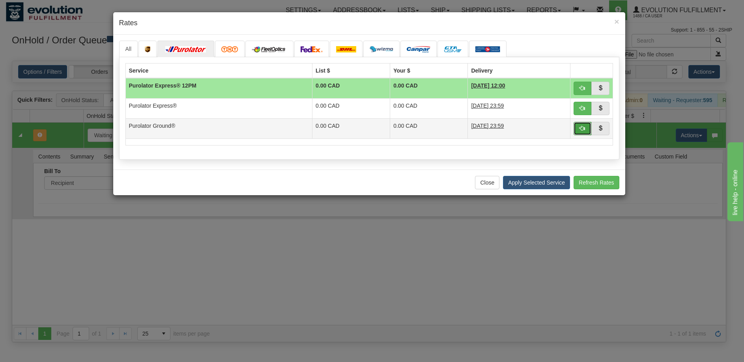
click at [580, 128] on span "button" at bounding box center [582, 128] width 6 height 6
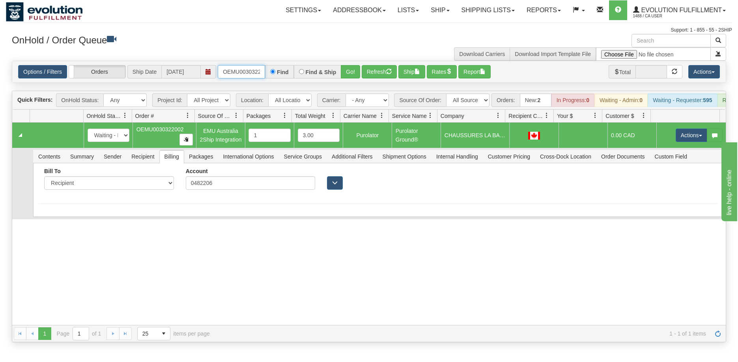
scroll to position [0, 10]
drag, startPoint x: 222, startPoint y: 71, endPoint x: 293, endPoint y: 82, distance: 71.9
click at [293, 82] on div "Options / Filters Group Shipments Orders Ship Date 09/10/2025 OEMU0030322002 Fi…" at bounding box center [368, 71] width 713 height 21
click at [352, 72] on button "Go!" at bounding box center [350, 71] width 19 height 13
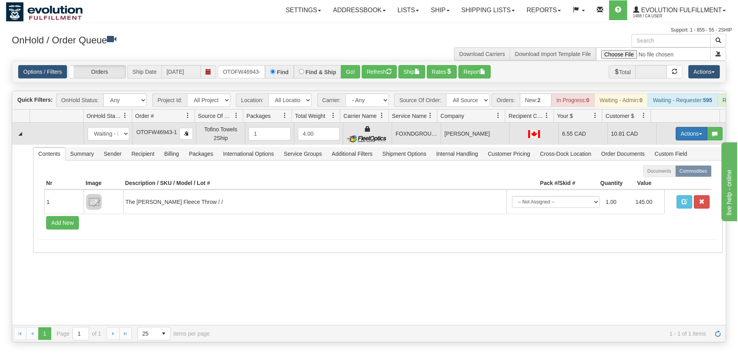
click at [675, 138] on button "Actions" at bounding box center [691, 133] width 32 height 13
click at [660, 185] on link "Ship" at bounding box center [674, 179] width 63 height 10
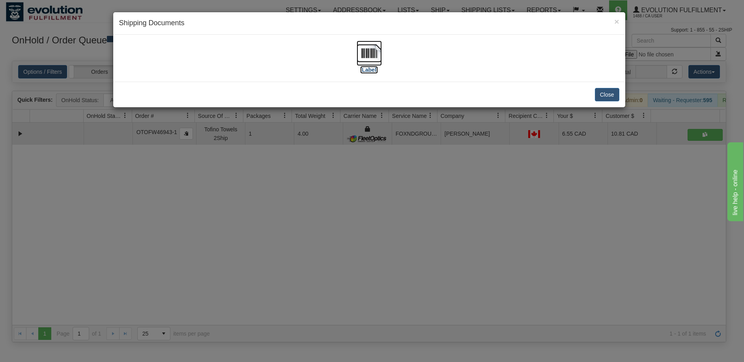
click at [375, 60] on img at bounding box center [368, 53] width 25 height 25
click at [381, 219] on div "× Shipping Documents [Label] Close" at bounding box center [372, 181] width 744 height 362
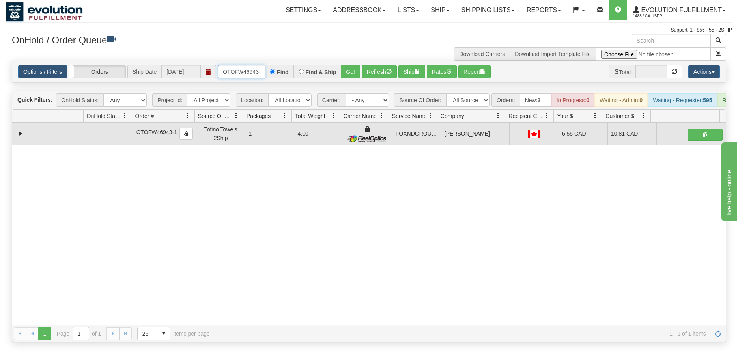
scroll to position [0, 4]
drag, startPoint x: 224, startPoint y: 71, endPoint x: 298, endPoint y: 71, distance: 74.5
click at [298, 71] on div "OTOFW46943-1 Find Find & Ship Go!" at bounding box center [289, 71] width 142 height 13
click at [348, 72] on button "Go!" at bounding box center [350, 71] width 19 height 13
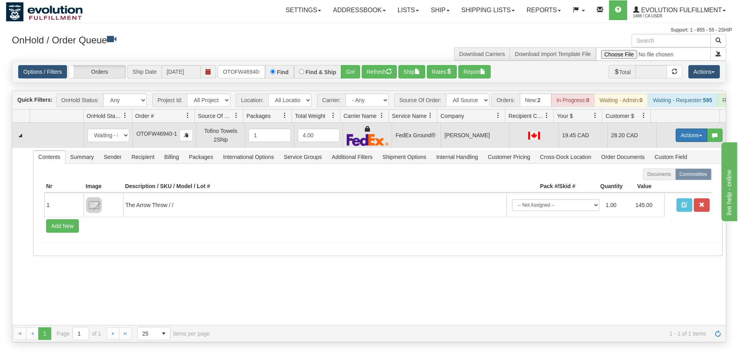
click at [679, 142] on button "Actions" at bounding box center [691, 135] width 32 height 13
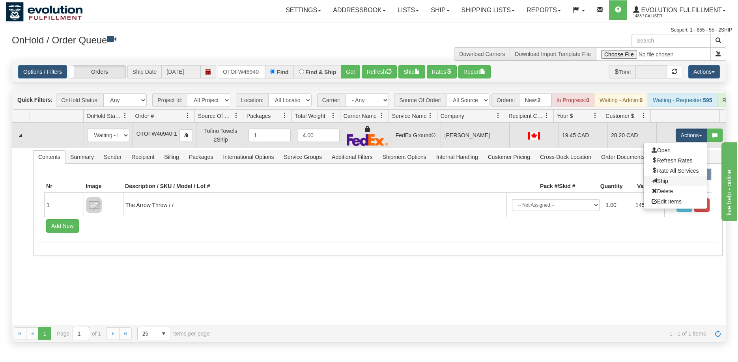
click at [661, 186] on link "Ship" at bounding box center [674, 181] width 63 height 10
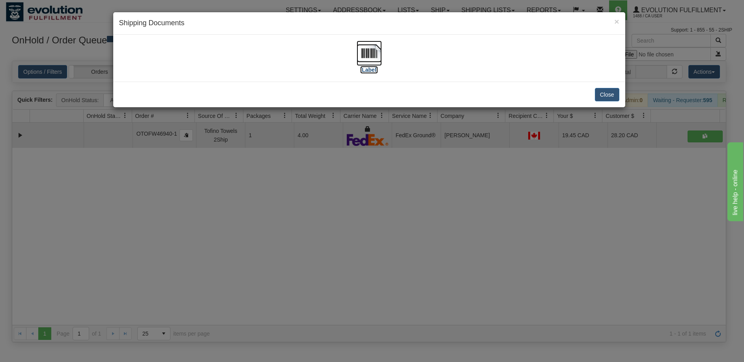
click at [369, 48] on img at bounding box center [368, 53] width 25 height 25
click at [379, 204] on div "× Shipping Documents [Label] Close" at bounding box center [372, 181] width 744 height 362
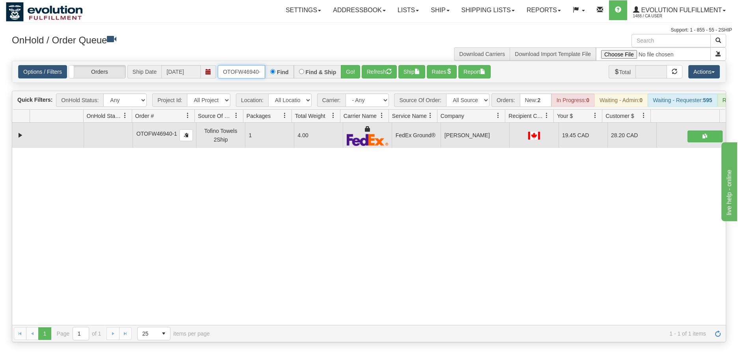
drag, startPoint x: 261, startPoint y: 71, endPoint x: 207, endPoint y: 71, distance: 53.6
click at [207, 71] on div "Options / Filters Group Shipments Orders Ship Date 09/10/2025 OTOFW46940-1 Find…" at bounding box center [368, 71] width 701 height 13
click at [219, 69] on input "OTOFW46940-1" at bounding box center [241, 71] width 47 height 13
drag, startPoint x: 219, startPoint y: 69, endPoint x: 265, endPoint y: 76, distance: 45.9
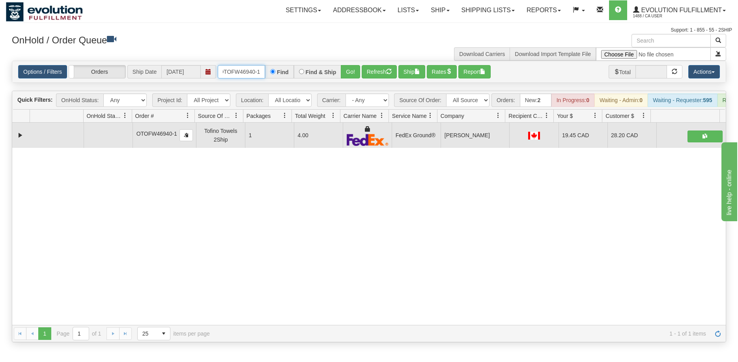
click at [265, 76] on input "OTOFW46940-1" at bounding box center [241, 71] width 47 height 13
type input "OTOFW46942-1"
click at [353, 71] on button "Go!" at bounding box center [350, 71] width 19 height 13
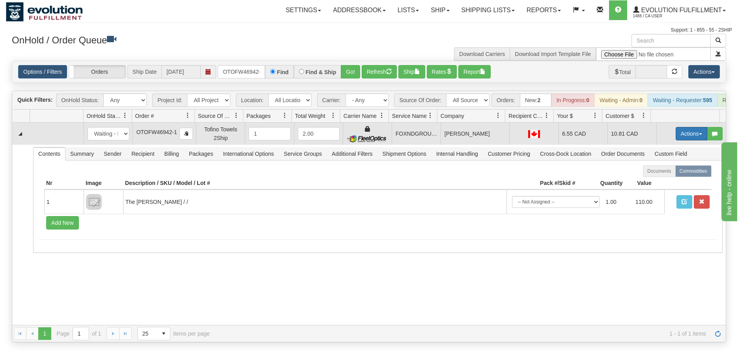
click at [683, 137] on button "Actions" at bounding box center [691, 133] width 32 height 13
click at [657, 183] on span "Ship" at bounding box center [659, 179] width 17 height 6
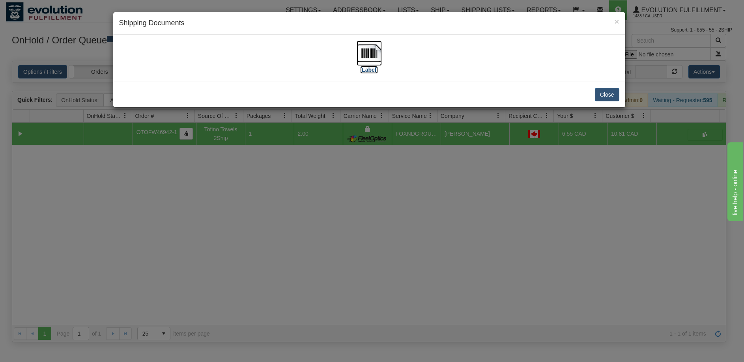
click at [371, 58] on img at bounding box center [368, 53] width 25 height 25
click at [397, 270] on div "× Shipping Documents [Label] Close" at bounding box center [372, 181] width 744 height 362
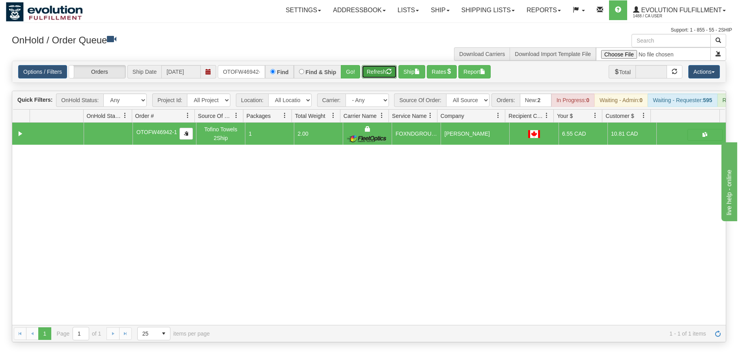
click at [376, 73] on button "Refresh" at bounding box center [379, 71] width 35 height 13
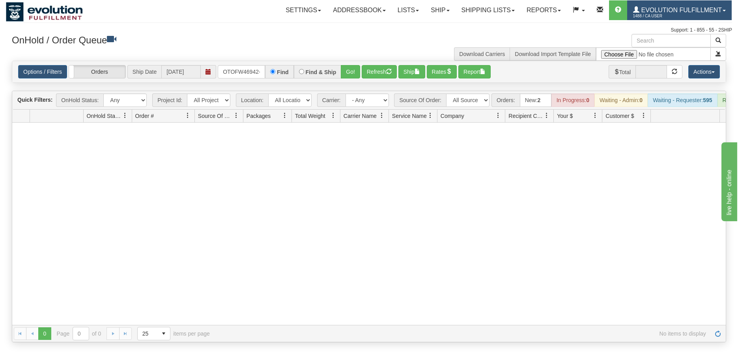
click at [689, 11] on span "Evolution Fulfillment" at bounding box center [680, 10] width 82 height 7
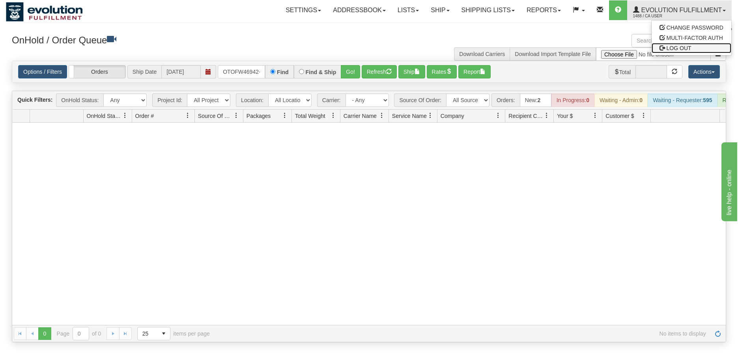
click at [686, 48] on span "LOG OUT" at bounding box center [678, 48] width 25 height 6
